Goal: Transaction & Acquisition: Purchase product/service

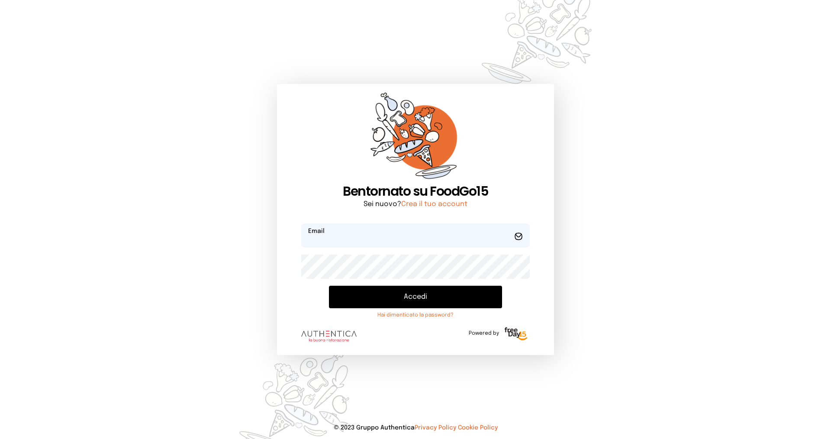
type input "**********"
click at [369, 298] on button "Accedi" at bounding box center [415, 297] width 173 height 23
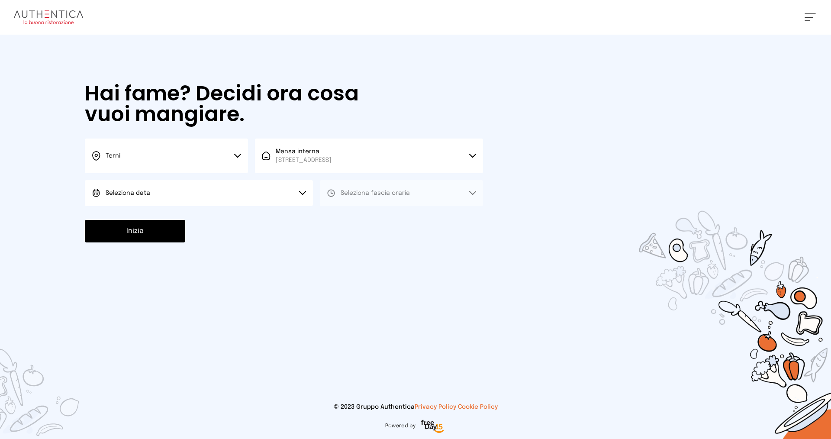
click at [161, 155] on button "Terni" at bounding box center [166, 156] width 163 height 35
click at [153, 187] on li "Terni" at bounding box center [166, 184] width 163 height 23
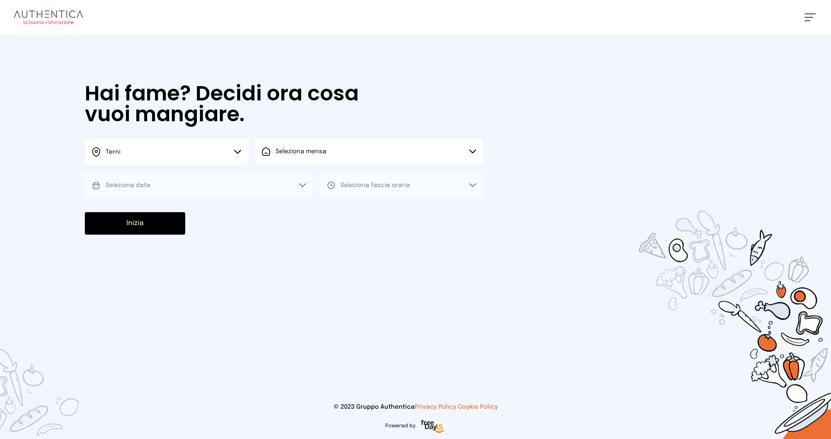
click at [324, 150] on span "Seleziona mensa" at bounding box center [301, 151] width 51 height 6
click at [327, 175] on span "Mensa interna" at bounding box center [304, 175] width 56 height 9
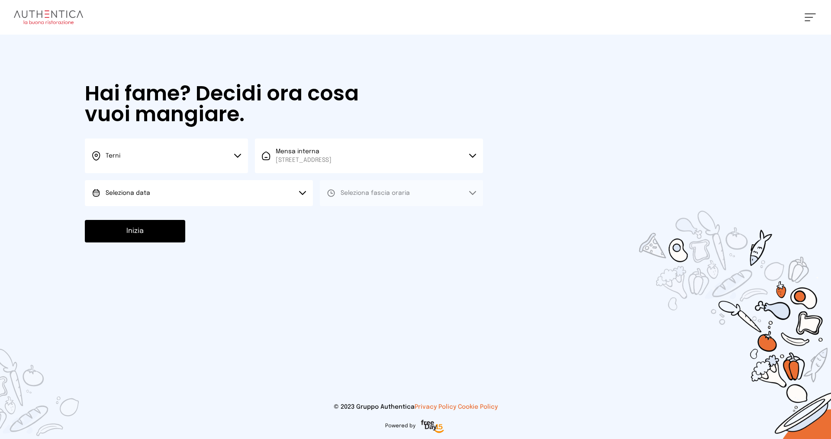
click at [153, 193] on button "Seleziona data" at bounding box center [199, 193] width 228 height 26
click at [159, 218] on li "[DATE], [DATE]" at bounding box center [199, 217] width 228 height 23
click at [374, 192] on span "Seleziona fascia oraria" at bounding box center [375, 193] width 69 height 6
click at [368, 219] on li "Pranzo" at bounding box center [401, 217] width 163 height 23
click at [159, 234] on button "Inizia" at bounding box center [135, 231] width 100 height 23
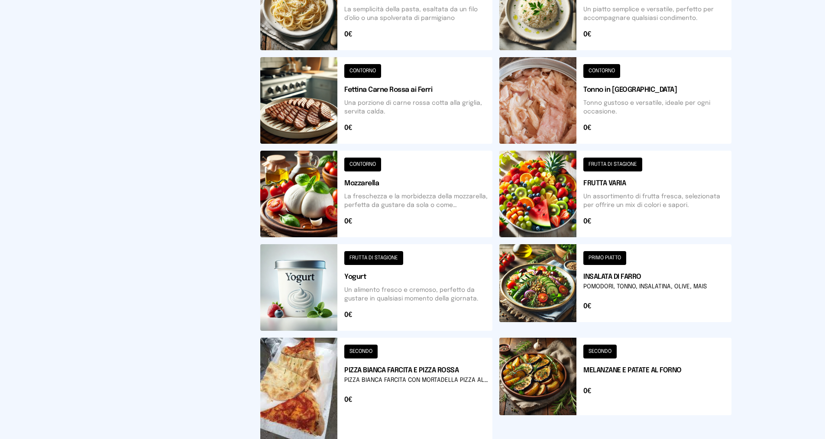
scroll to position [295, 0]
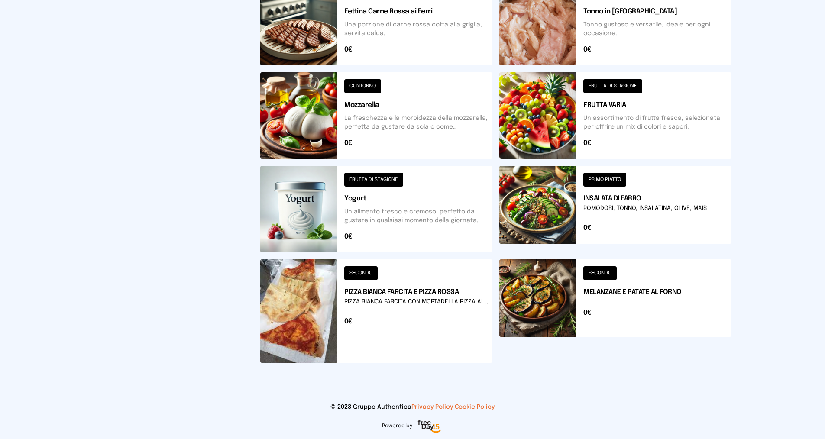
click at [606, 276] on button at bounding box center [615, 310] width 232 height 103
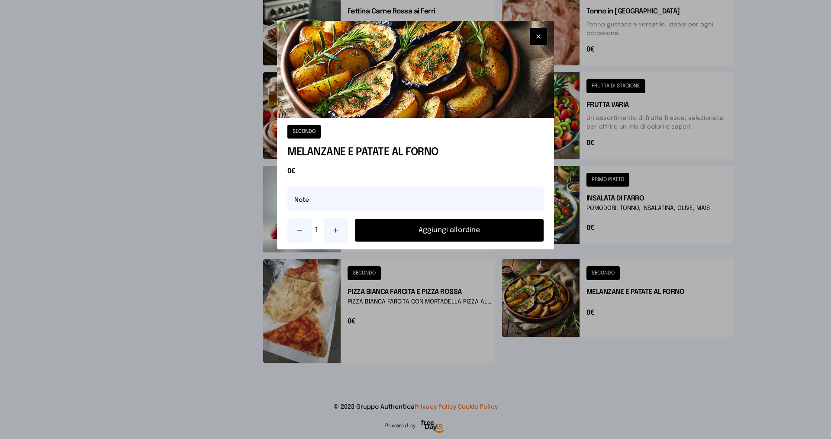
click at [464, 226] on button "Aggiungi all'ordine" at bounding box center [449, 230] width 189 height 23
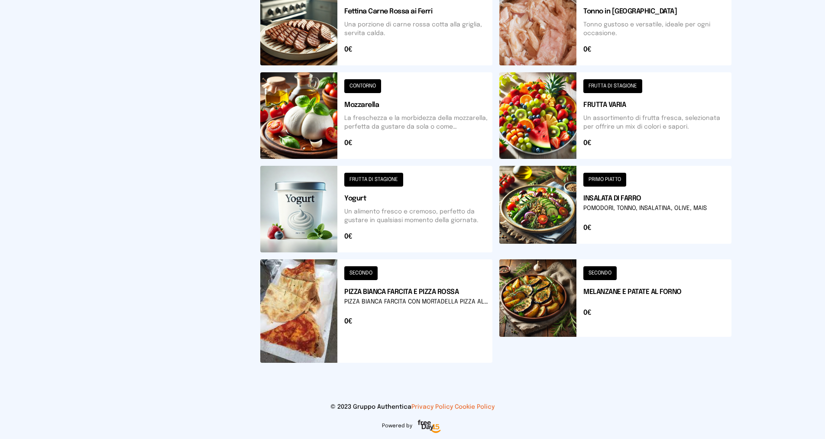
click at [609, 88] on button at bounding box center [615, 115] width 232 height 87
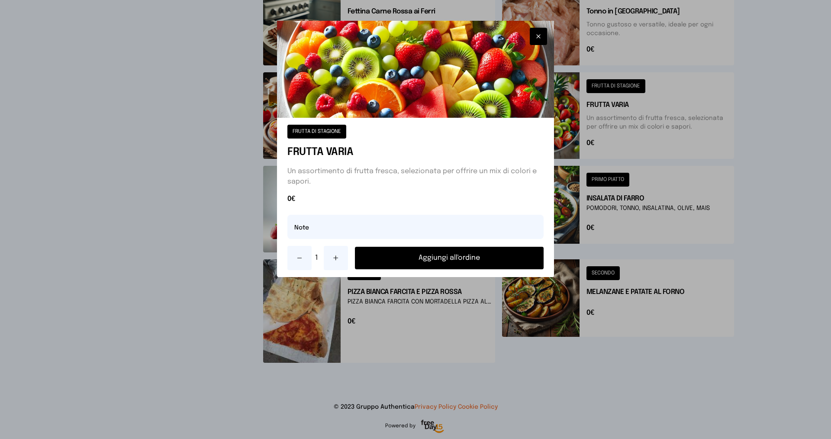
click at [523, 257] on button "Aggiungi all'ordine" at bounding box center [449, 258] width 189 height 23
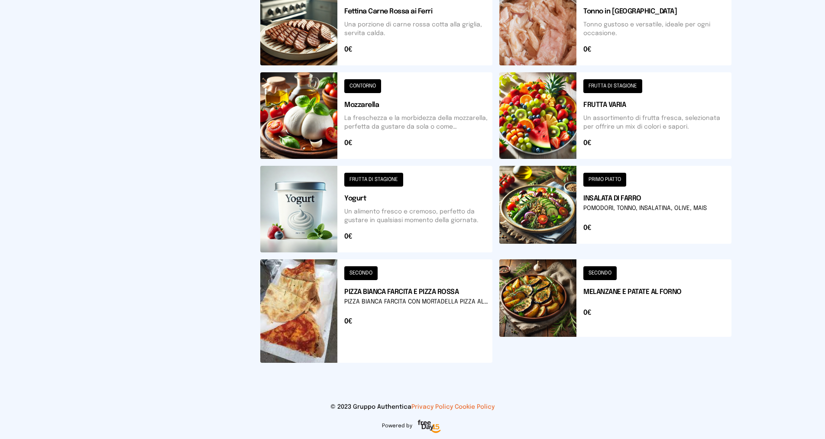
click at [358, 272] on button at bounding box center [376, 310] width 232 height 103
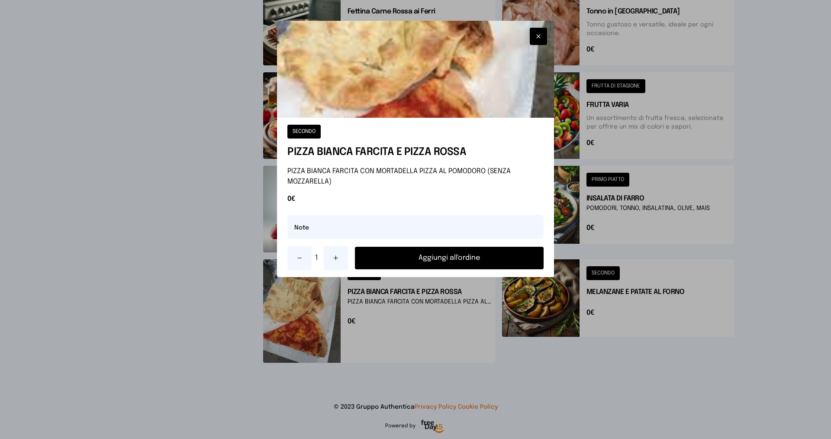
click at [408, 262] on button "Aggiungi all'ordine" at bounding box center [449, 258] width 189 height 23
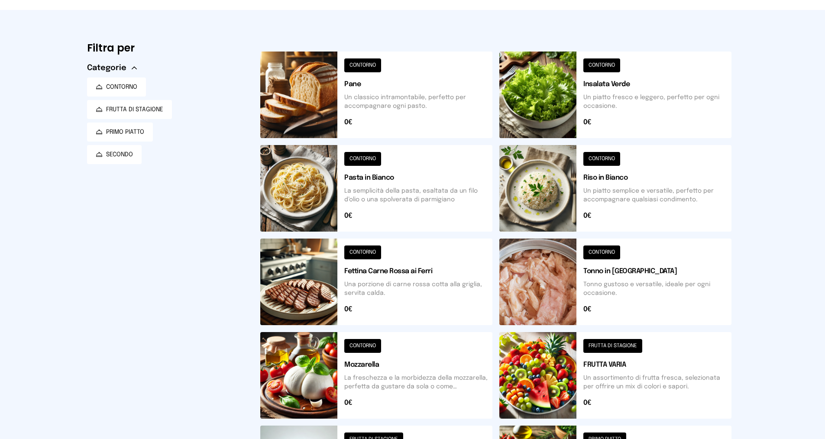
scroll to position [0, 0]
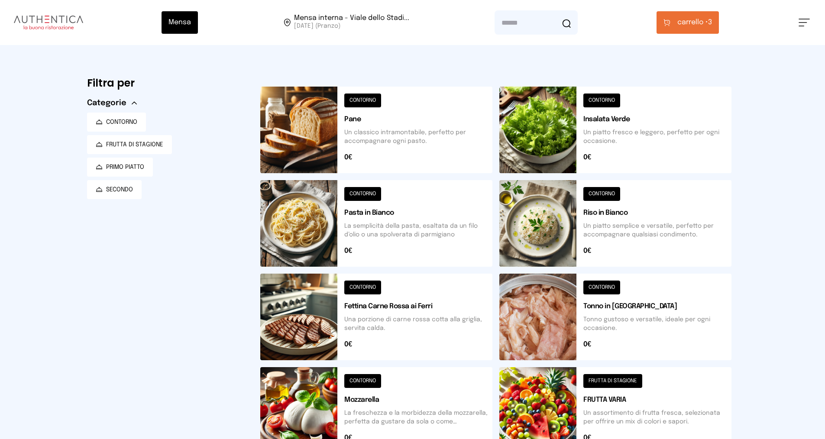
click at [692, 23] on span "carrello •" at bounding box center [692, 22] width 31 height 10
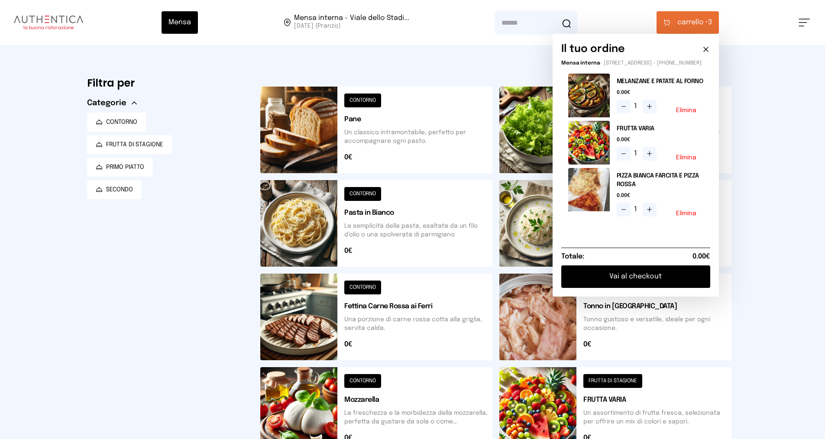
click at [654, 284] on button "Vai al checkout" at bounding box center [635, 276] width 149 height 23
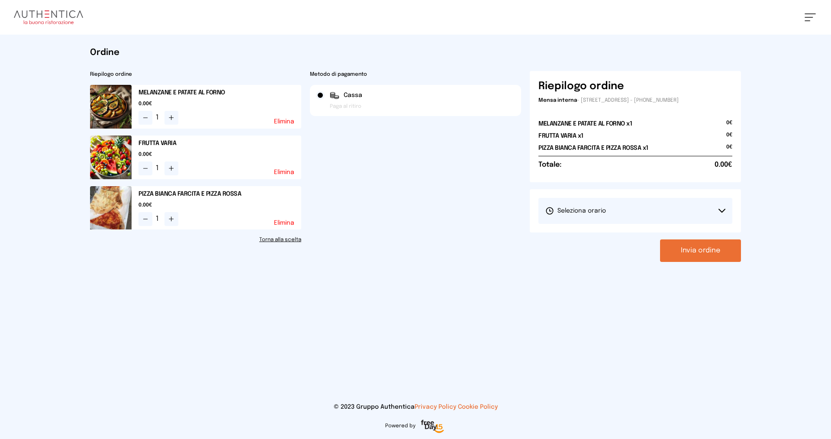
click at [603, 211] on span "Seleziona orario" at bounding box center [575, 210] width 61 height 9
click at [605, 235] on span "1° Turno (13:00 - 15:00)" at bounding box center [577, 235] width 65 height 9
click at [688, 254] on button "Invia ordine" at bounding box center [700, 250] width 81 height 23
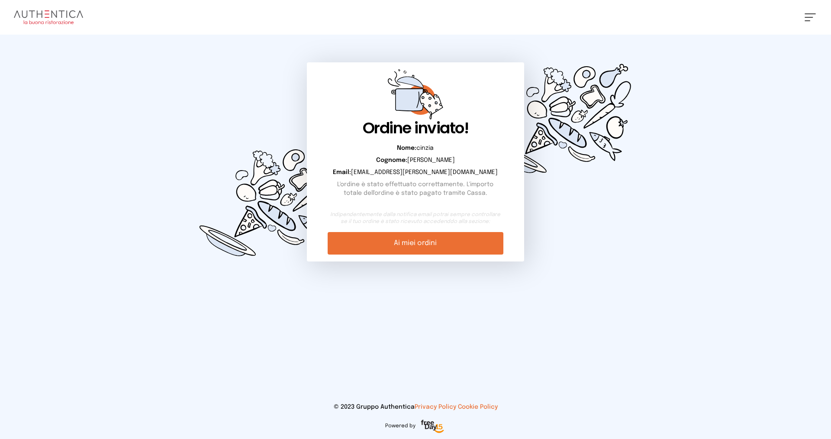
click at [438, 244] on link "Ai miei ordini" at bounding box center [415, 243] width 175 height 23
